Goal: Task Accomplishment & Management: Manage account settings

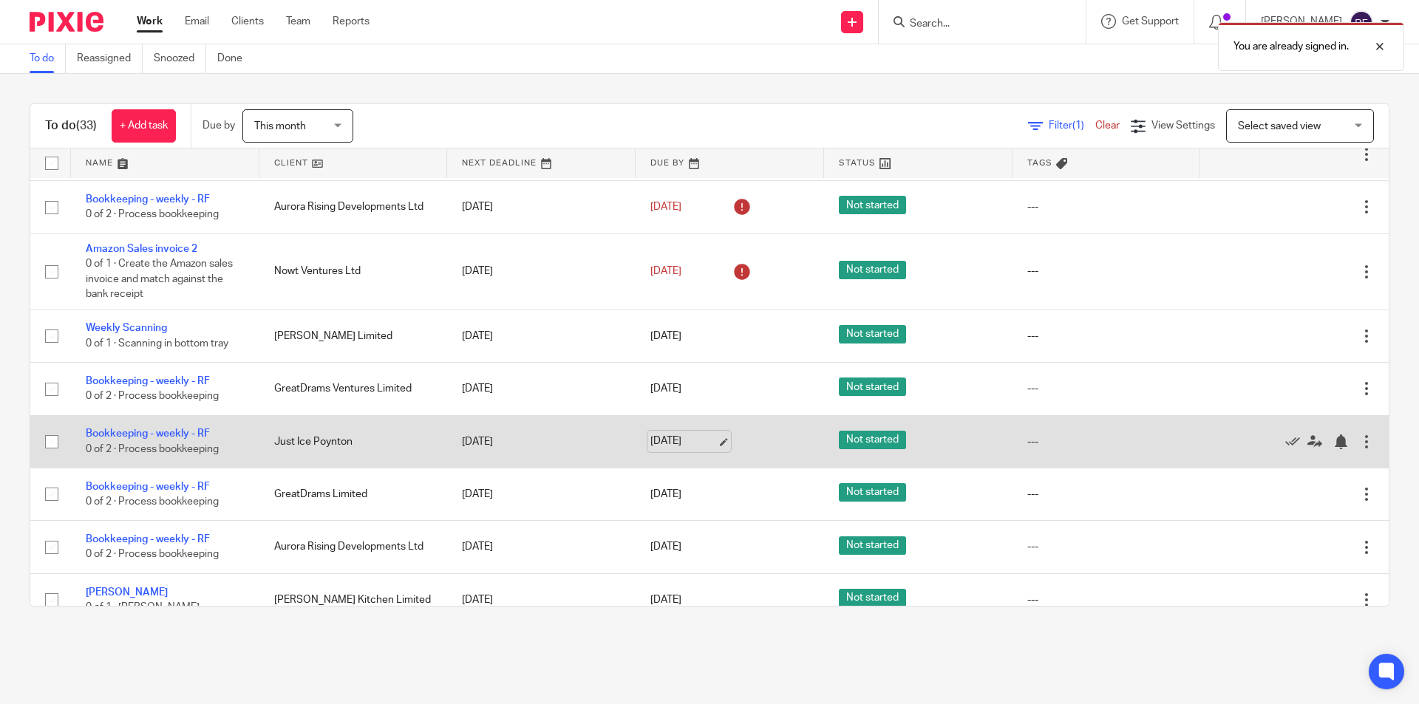
scroll to position [370, 0]
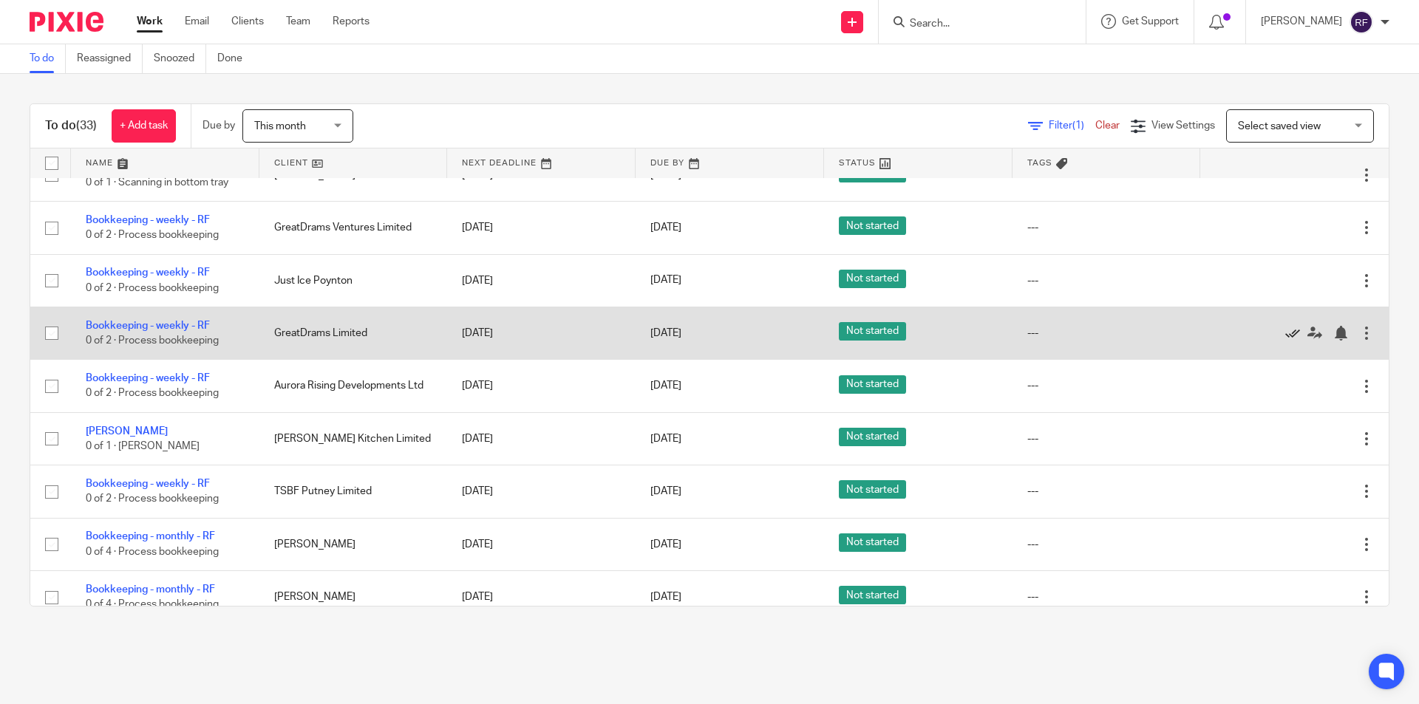
click at [1285, 333] on icon at bounding box center [1292, 333] width 15 height 15
click at [1285, 332] on icon at bounding box center [1292, 333] width 15 height 15
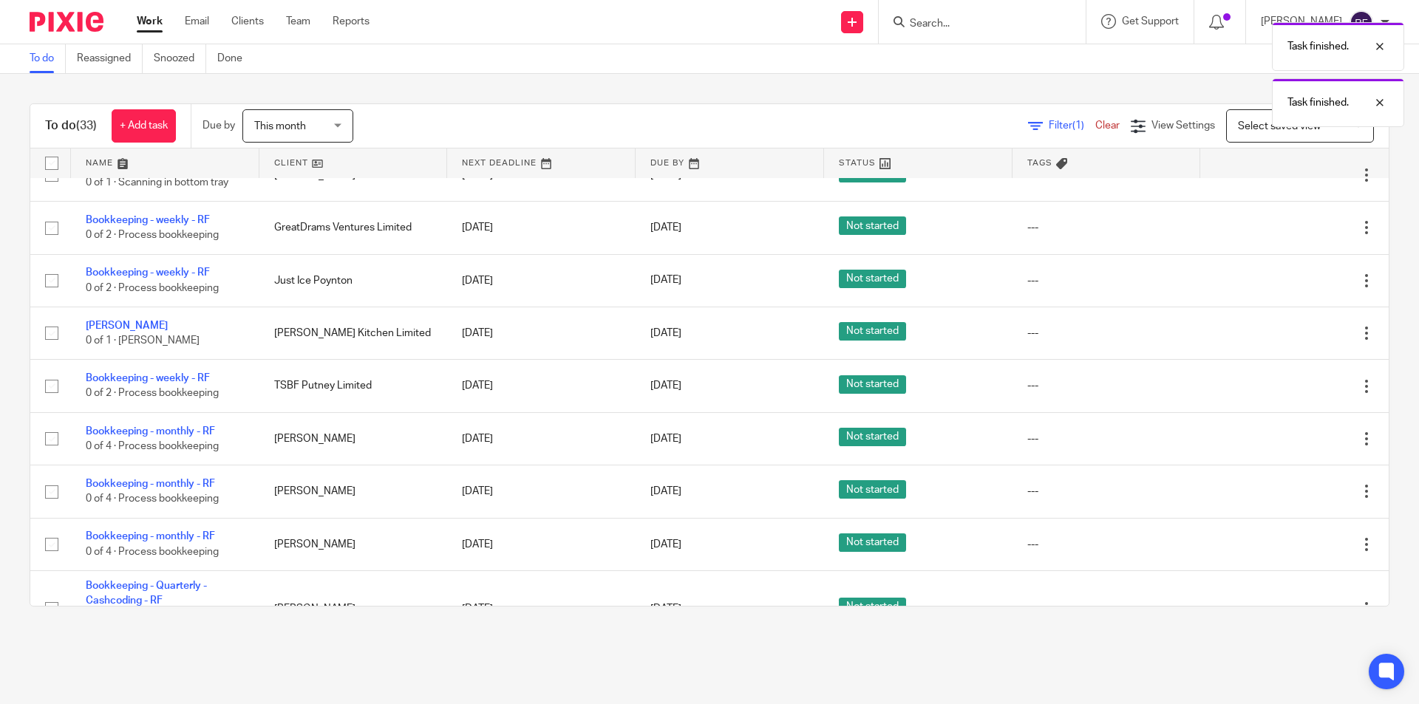
click at [1285, 330] on icon at bounding box center [1292, 333] width 15 height 15
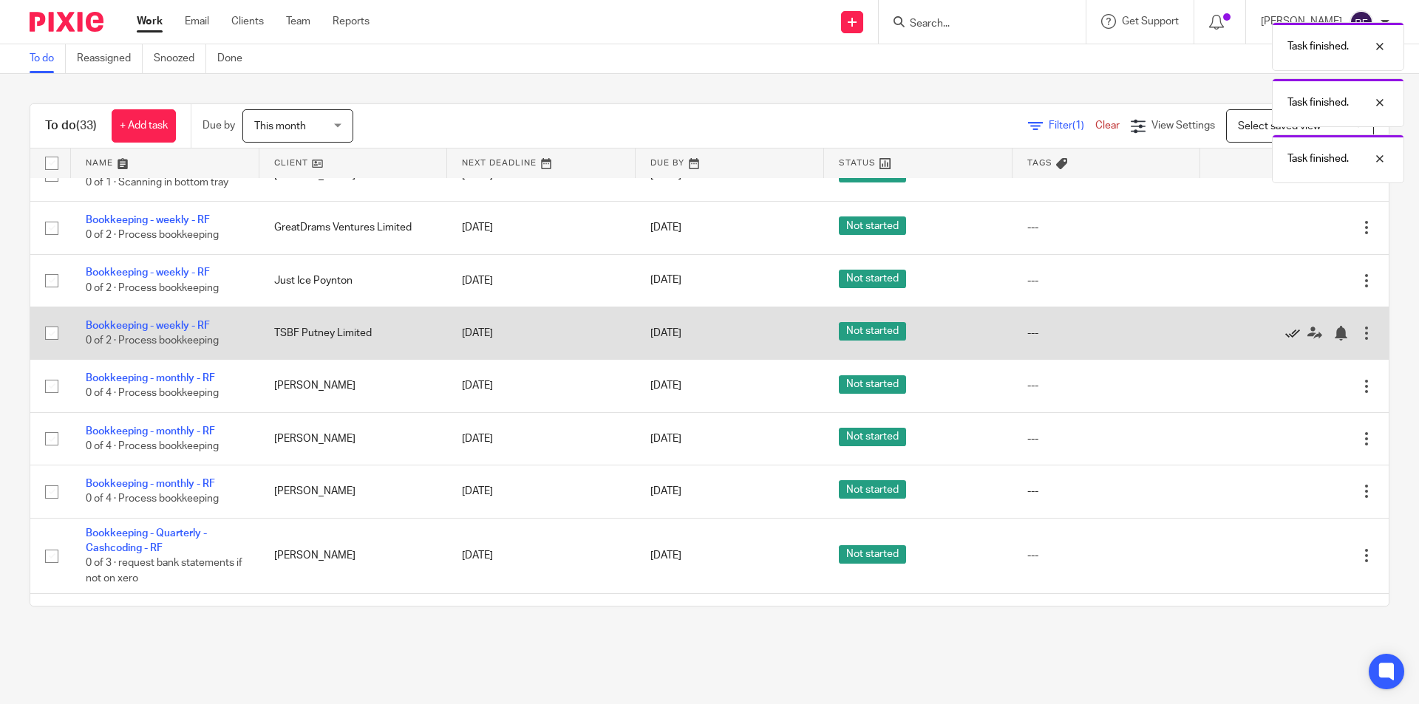
click at [1285, 330] on icon at bounding box center [1292, 333] width 15 height 15
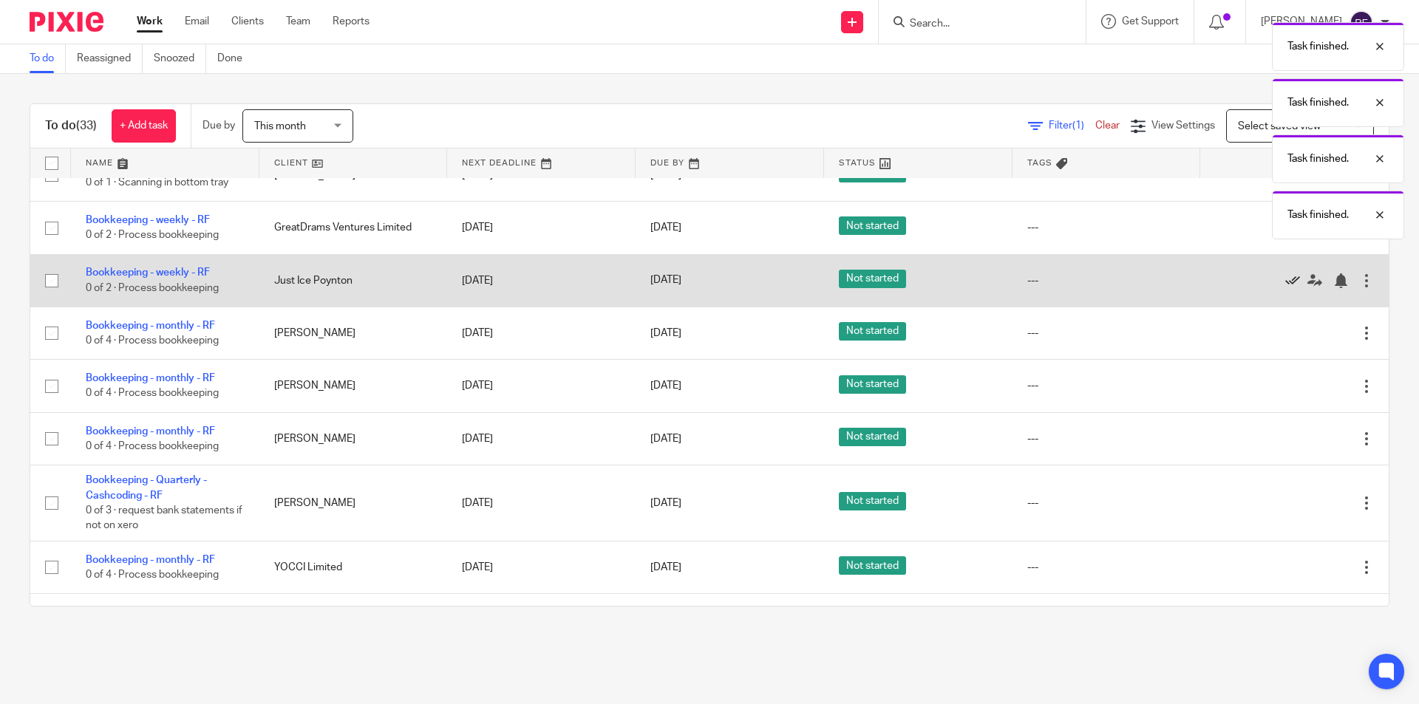
click at [1285, 277] on icon at bounding box center [1292, 281] width 15 height 15
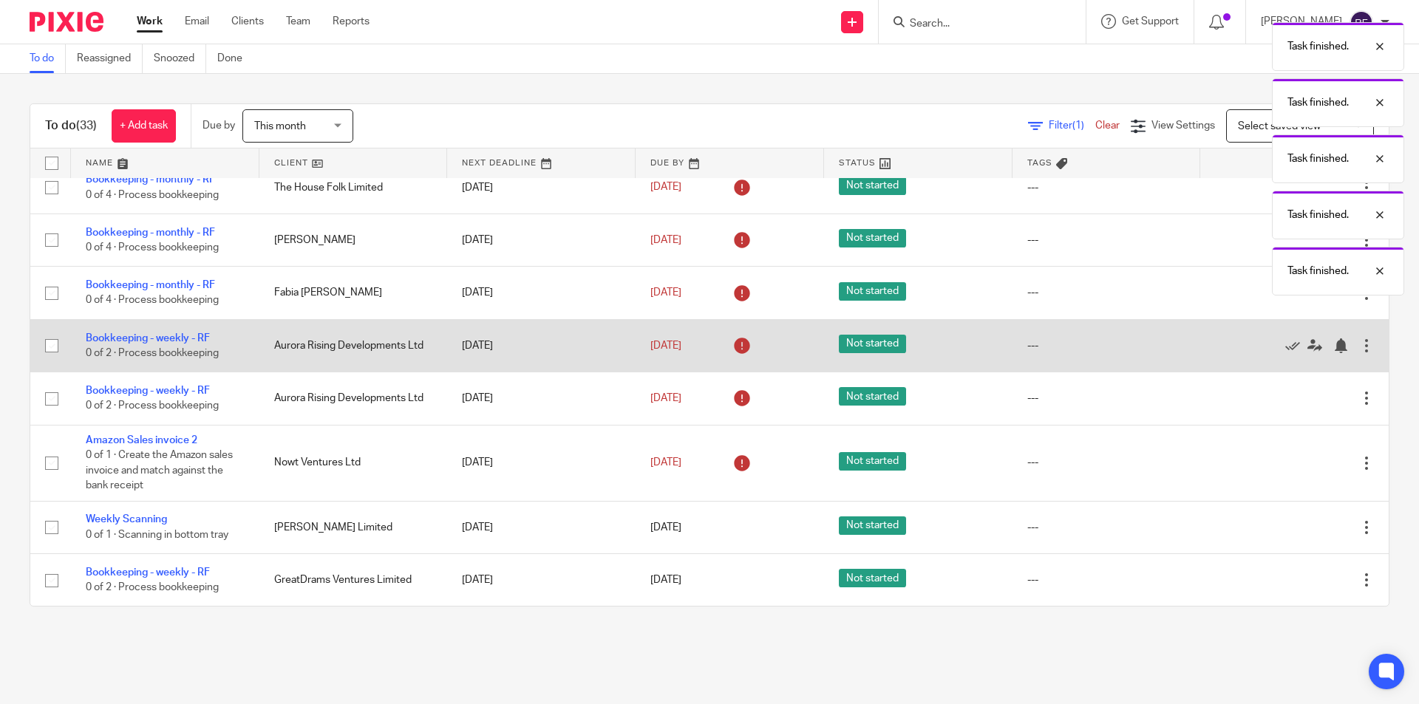
scroll to position [0, 0]
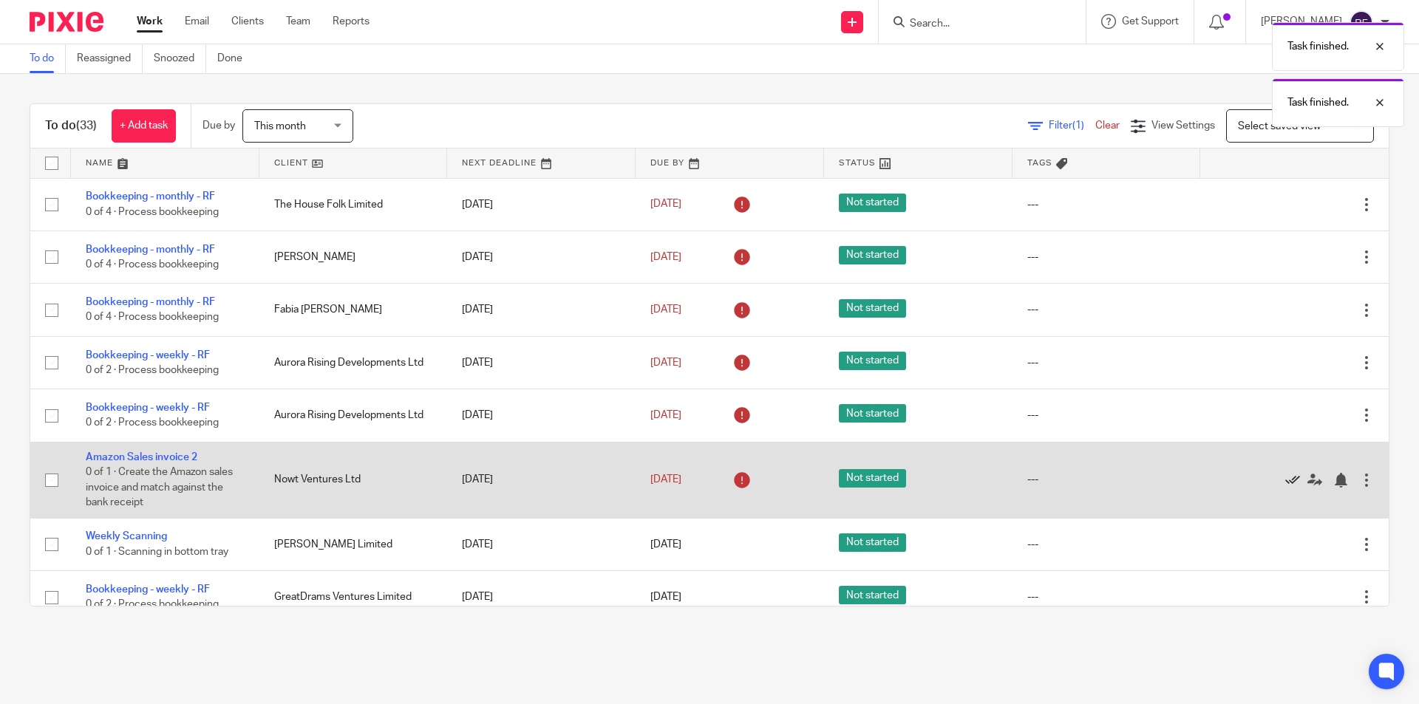
click at [1285, 478] on icon at bounding box center [1292, 480] width 15 height 15
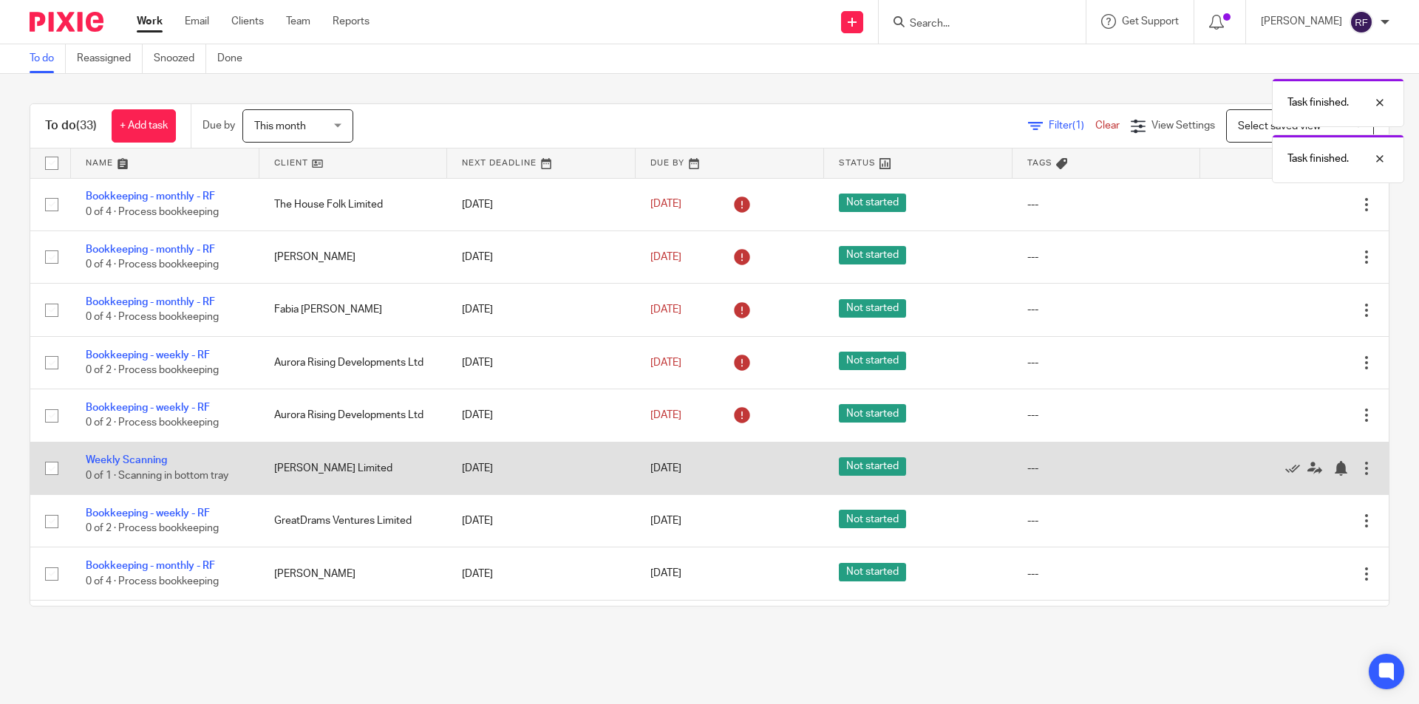
click at [1260, 478] on div "Edit task Delete" at bounding box center [1294, 468] width 159 height 37
click at [1285, 471] on icon at bounding box center [1292, 468] width 15 height 15
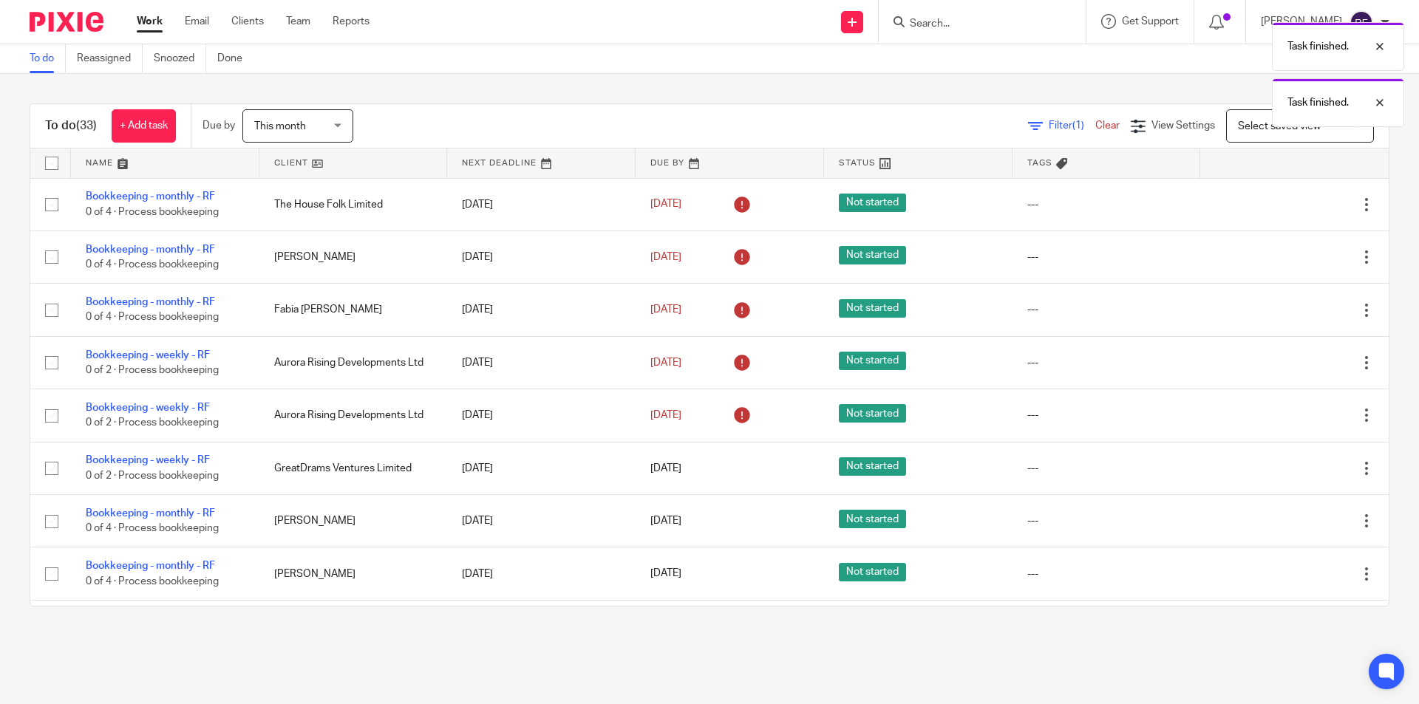
click at [1285, 471] on icon at bounding box center [1292, 468] width 15 height 15
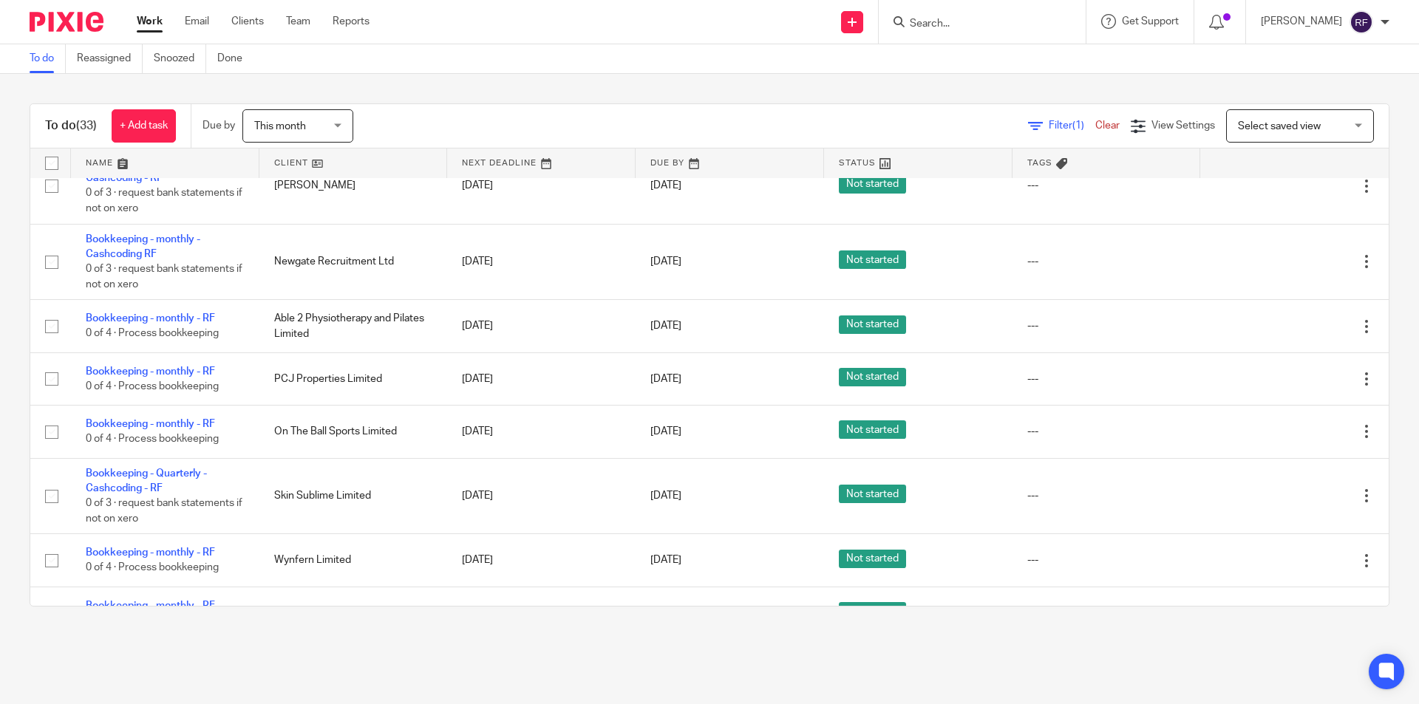
scroll to position [1030, 0]
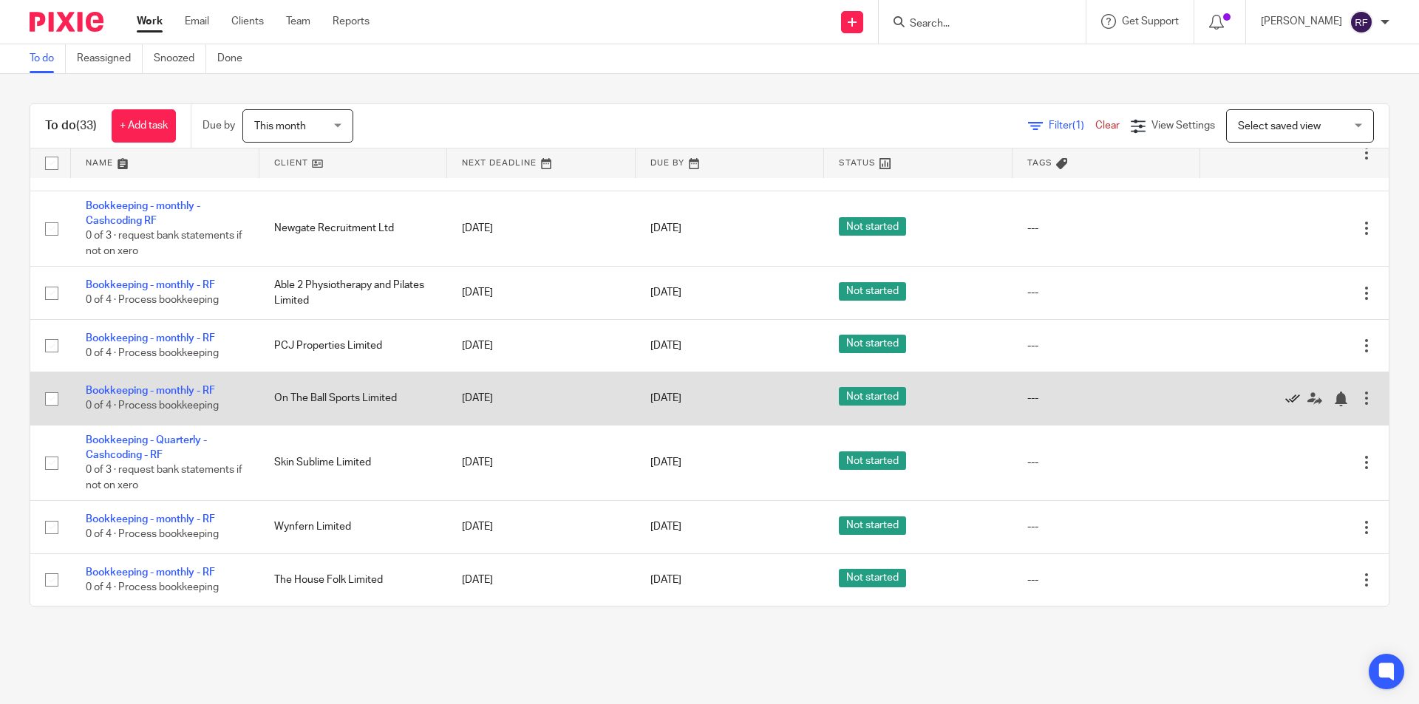
click at [1285, 398] on icon at bounding box center [1292, 399] width 15 height 15
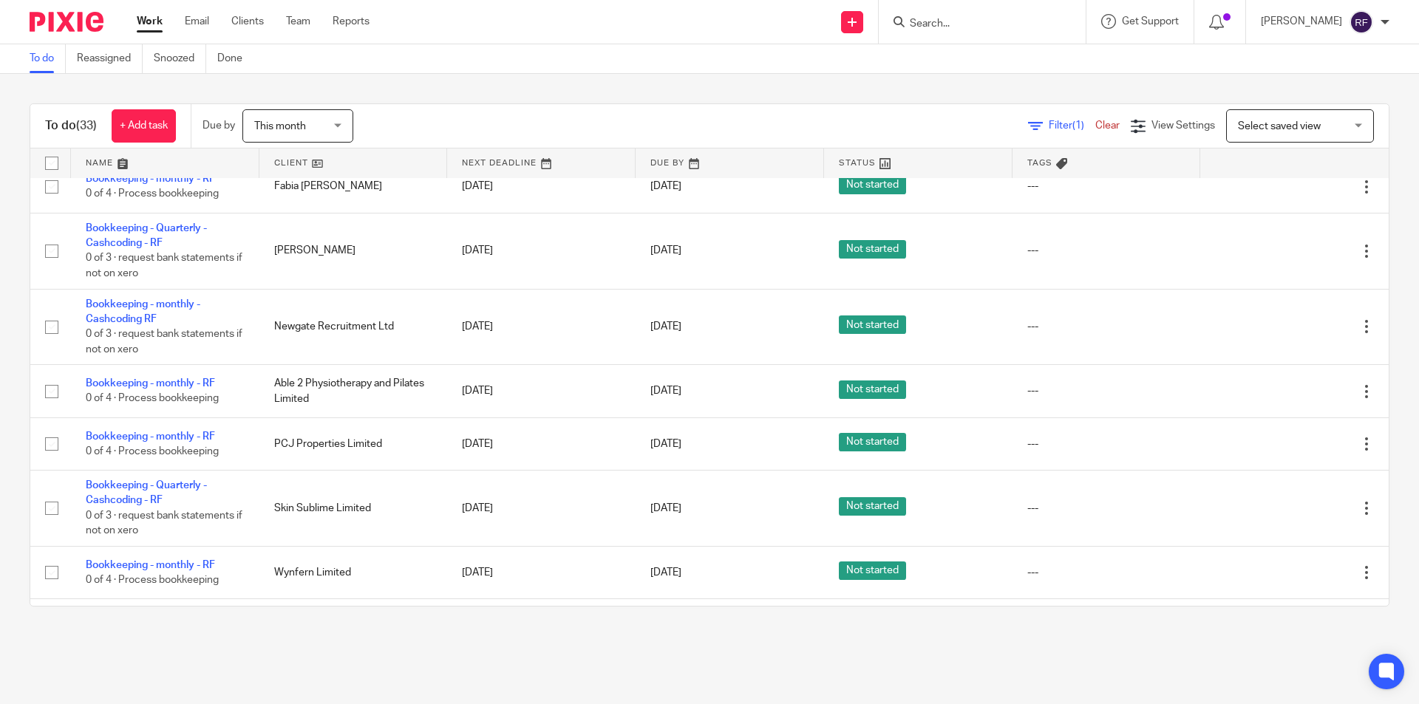
scroll to position [978, 0]
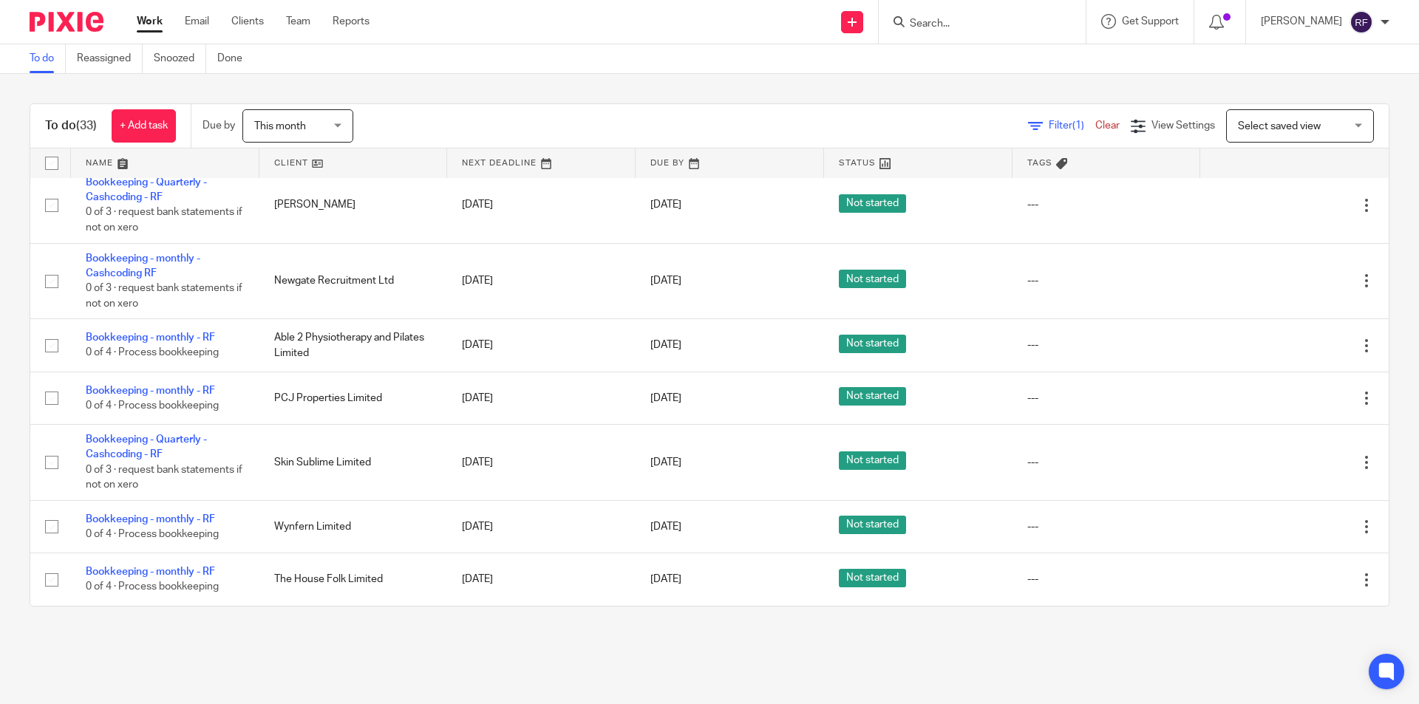
drag, startPoint x: 323, startPoint y: 619, endPoint x: 310, endPoint y: 668, distance: 50.6
click at [312, 643] on main "To do Reassigned Snoozed Done To do (33) + Add task Due by This month This mont…" at bounding box center [709, 352] width 1419 height 704
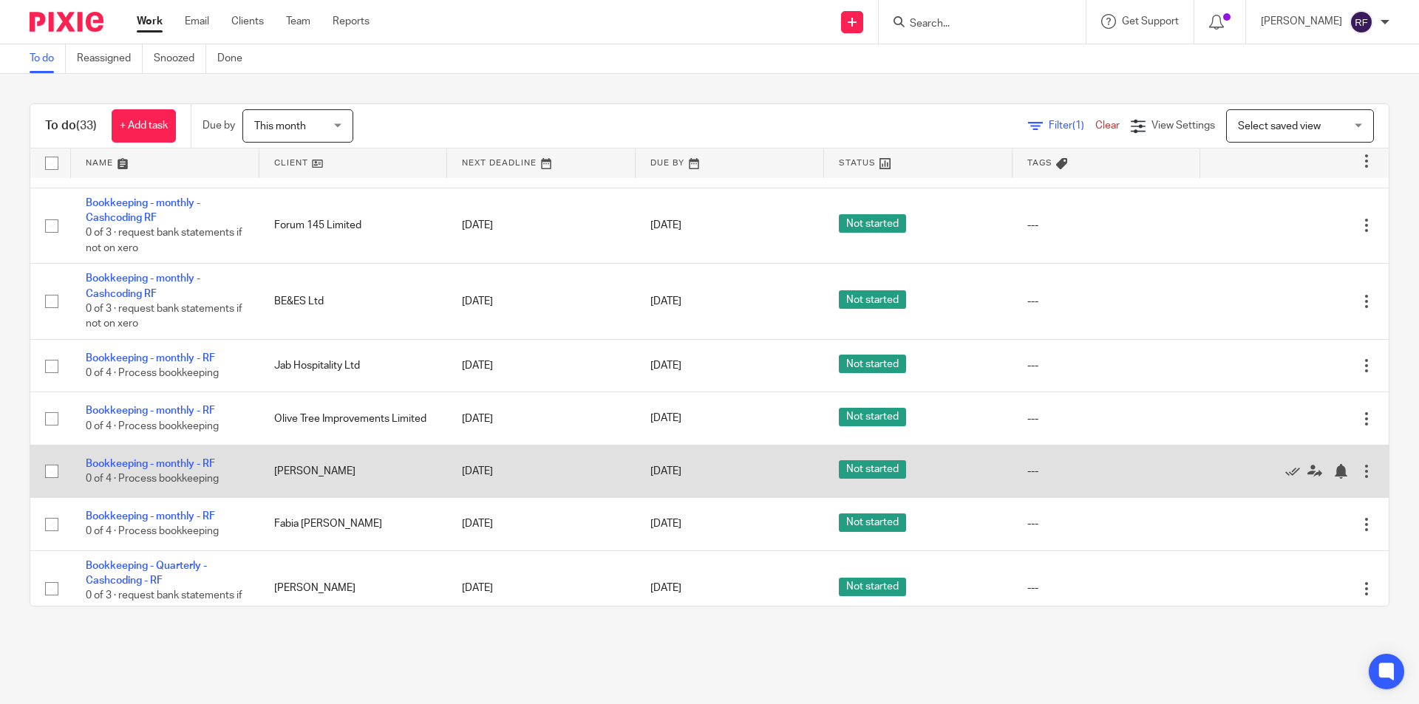
scroll to position [387, 0]
